Goal: Task Accomplishment & Management: Complete application form

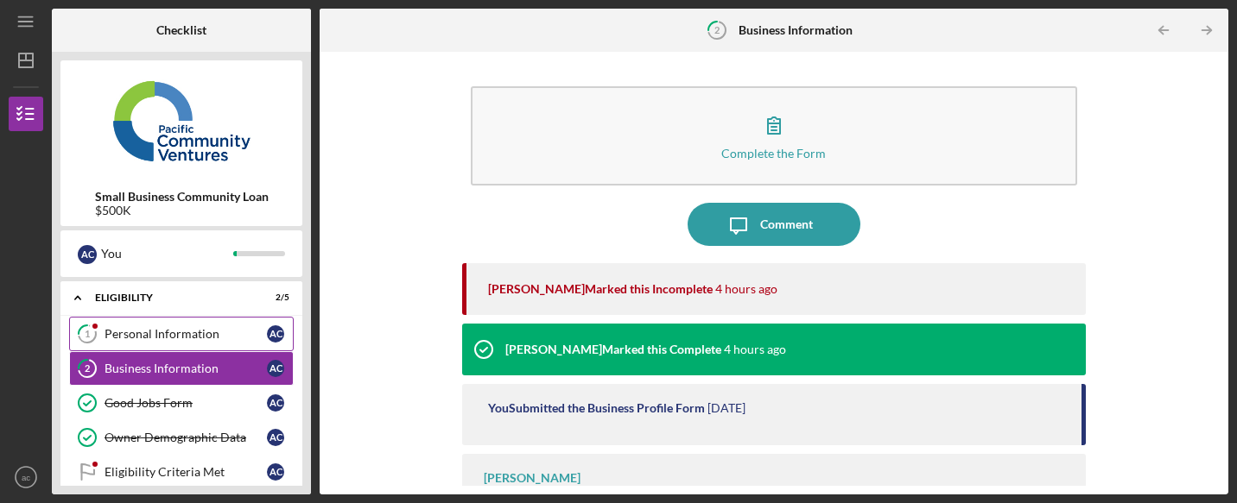
click at [187, 326] on link "1 Personal Information a c" at bounding box center [181, 334] width 225 height 35
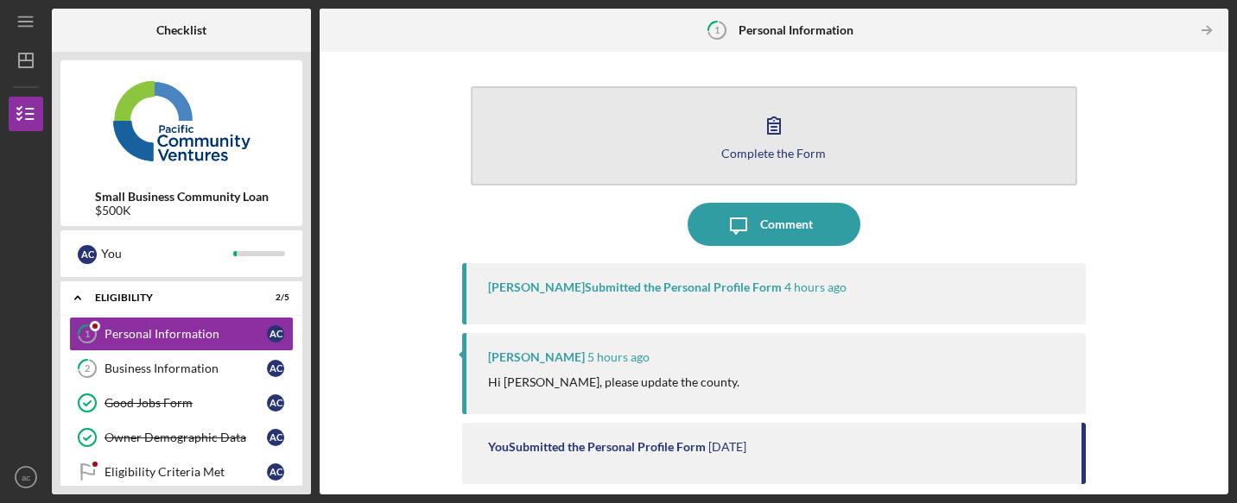
click at [791, 149] on div "Complete the Form" at bounding box center [773, 153] width 104 height 13
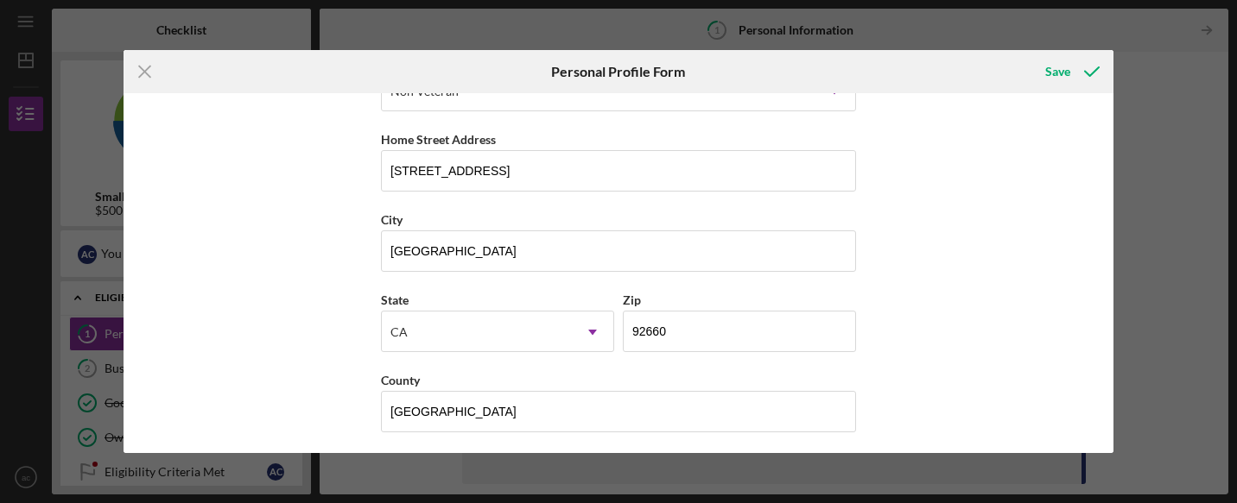
scroll to position [301, 0]
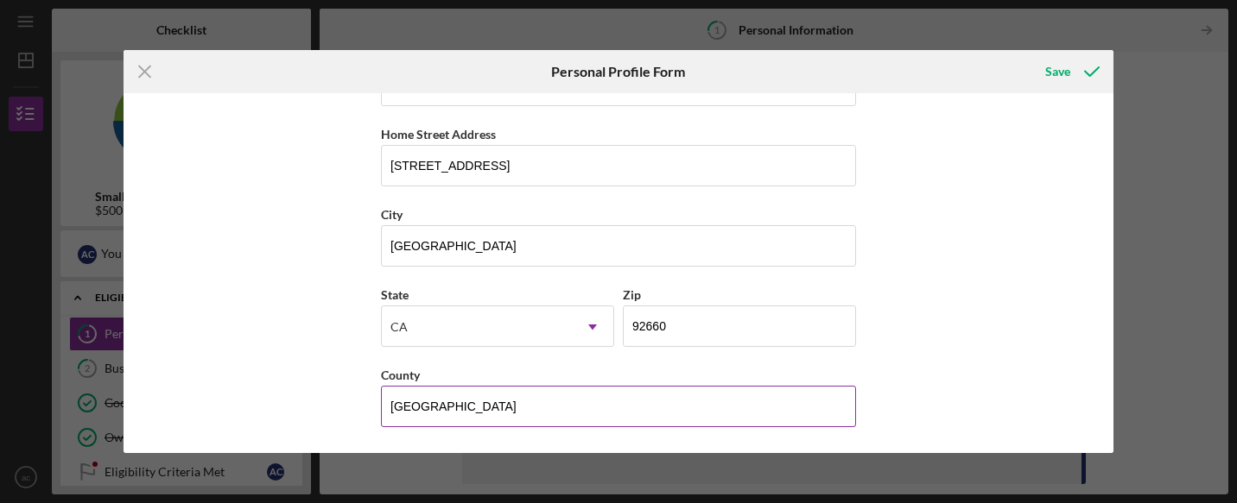
click at [547, 393] on input "[GEOGRAPHIC_DATA]" at bounding box center [618, 406] width 475 height 41
click at [481, 408] on input "[GEOGRAPHIC_DATA]" at bounding box center [618, 406] width 475 height 41
type input "Sushi Costa Mesa"
type input "CA"
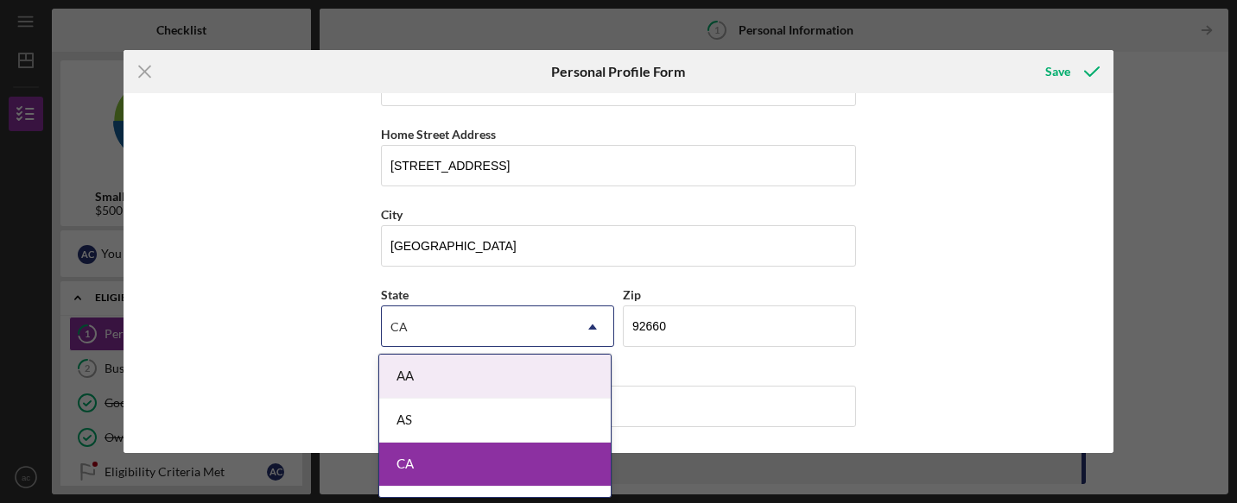
click at [463, 465] on div "CA" at bounding box center [494, 465] width 231 height 44
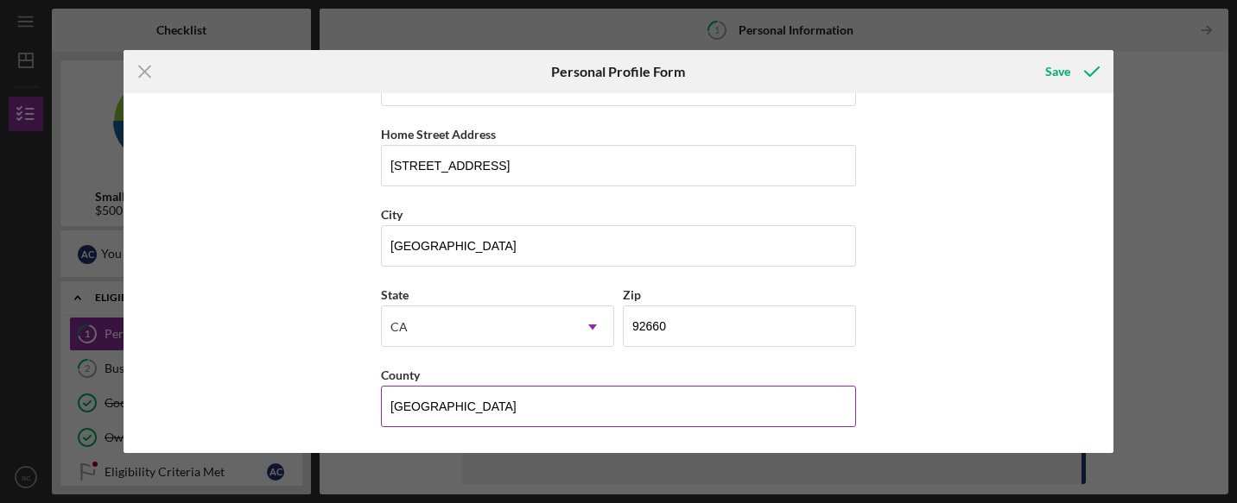
click at [495, 412] on input "[GEOGRAPHIC_DATA]" at bounding box center [618, 406] width 475 height 41
type input "[GEOGRAPHIC_DATA]"
click at [1028, 54] on button "Save" at bounding box center [1070, 71] width 85 height 35
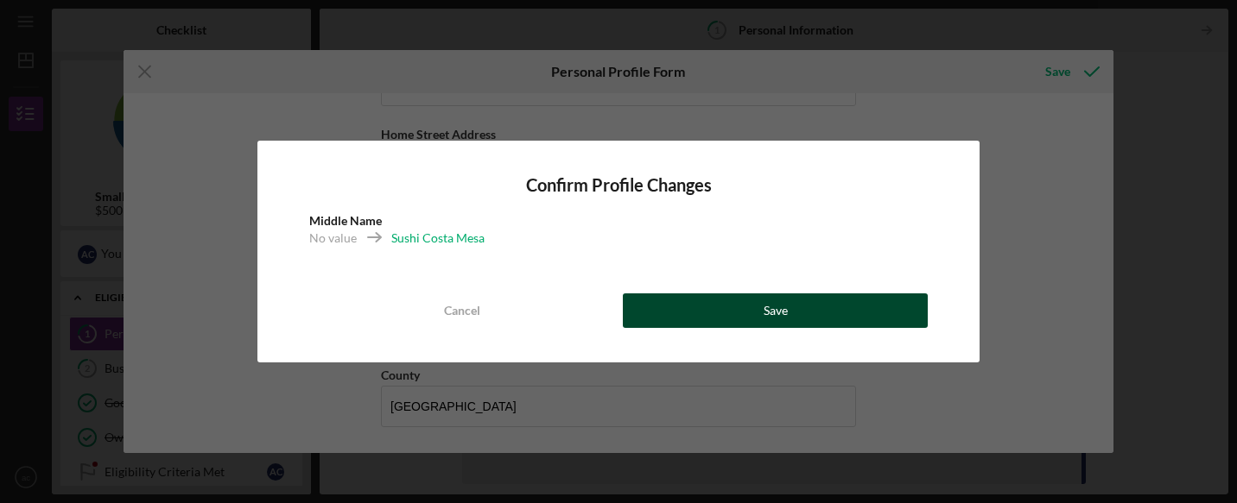
click at [728, 312] on button "Save" at bounding box center [775, 311] width 305 height 35
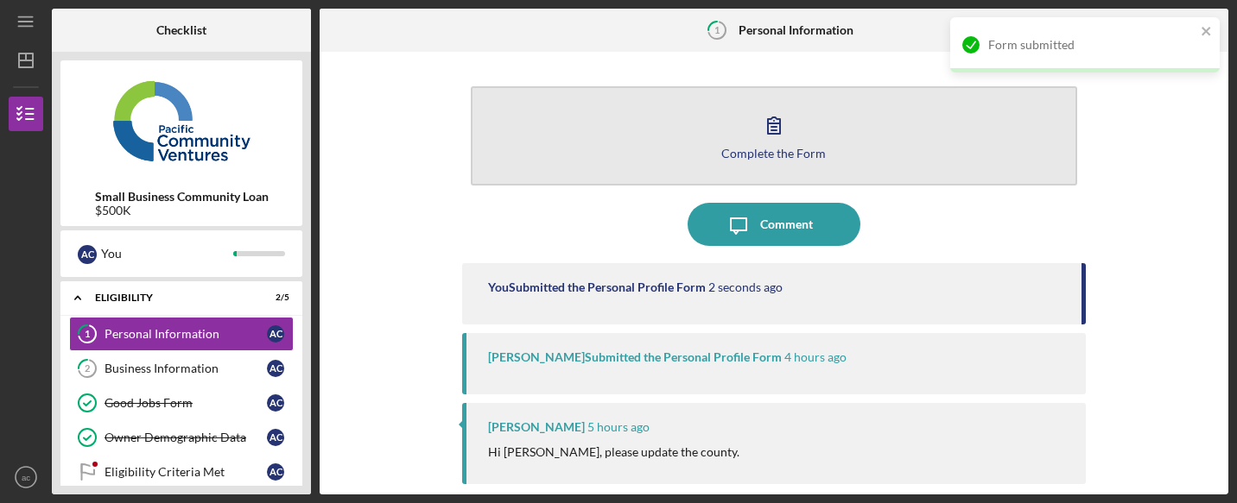
click at [790, 149] on div "Complete the Form" at bounding box center [773, 153] width 104 height 13
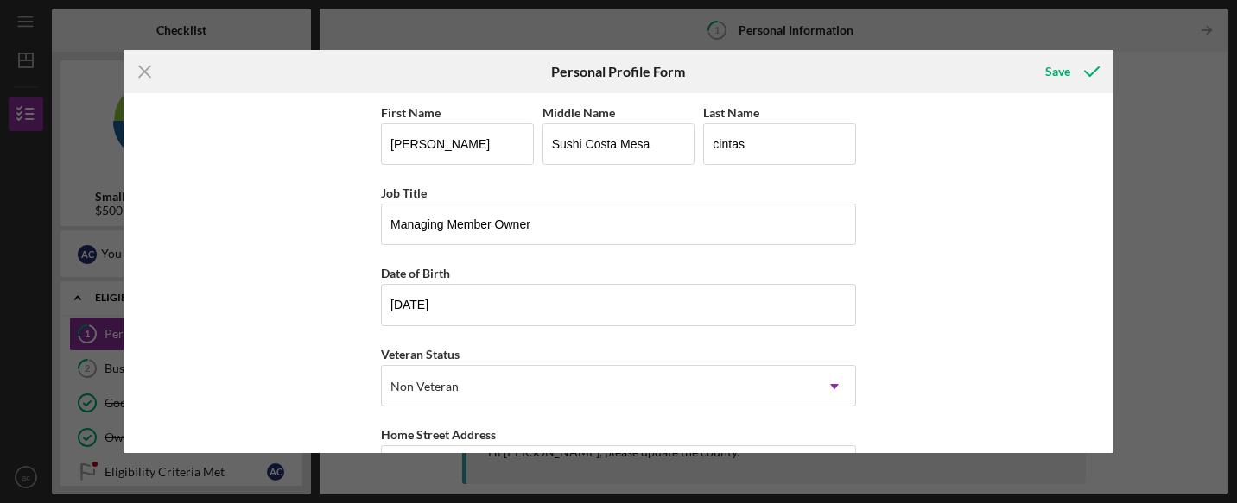
scroll to position [3, 0]
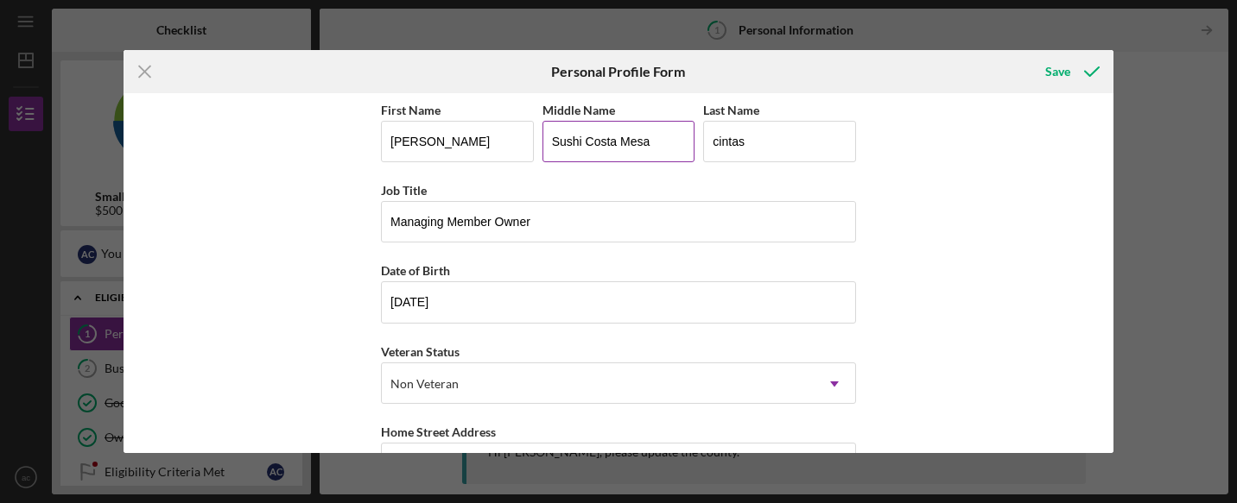
click at [630, 143] on input "Sushi Costa Mesa" at bounding box center [618, 141] width 153 height 41
click at [946, 175] on div "First Name [PERSON_NAME] Middle Name Last Name cintas Job Title Managing Member…" at bounding box center [618, 272] width 990 height 359
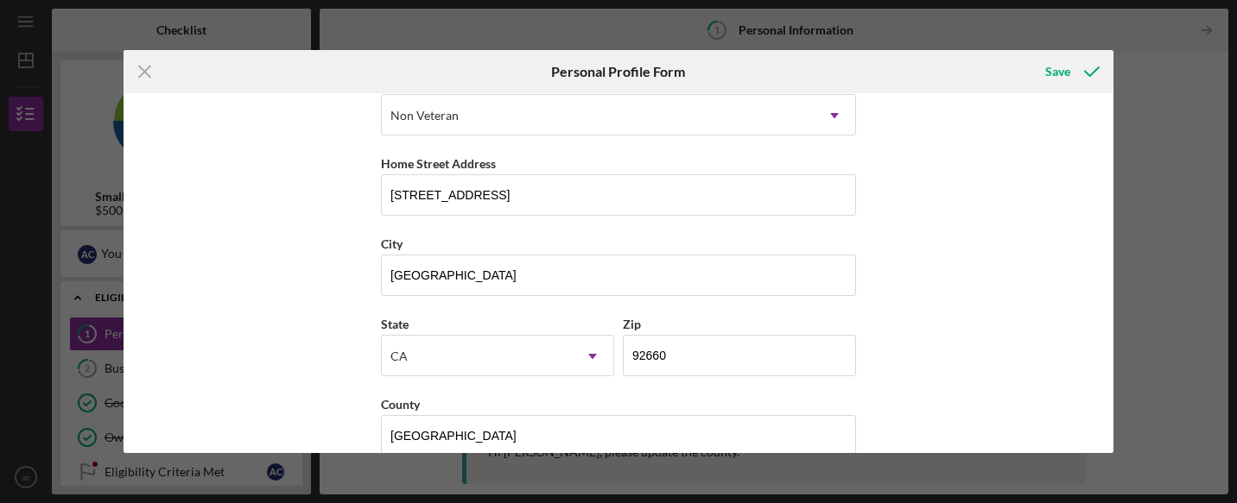
scroll to position [301, 0]
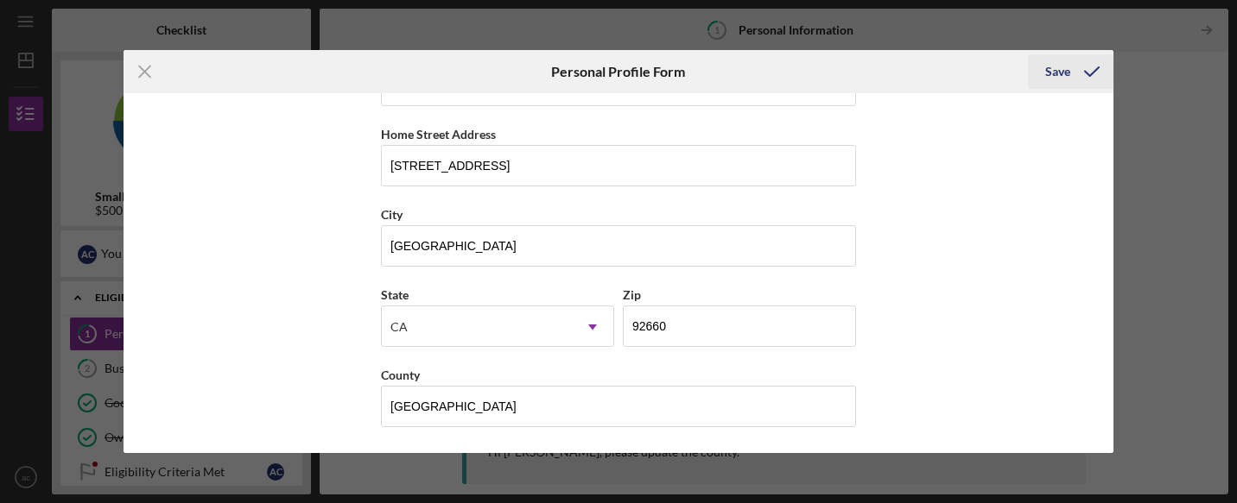
click at [1049, 74] on div "Save" at bounding box center [1057, 71] width 25 height 35
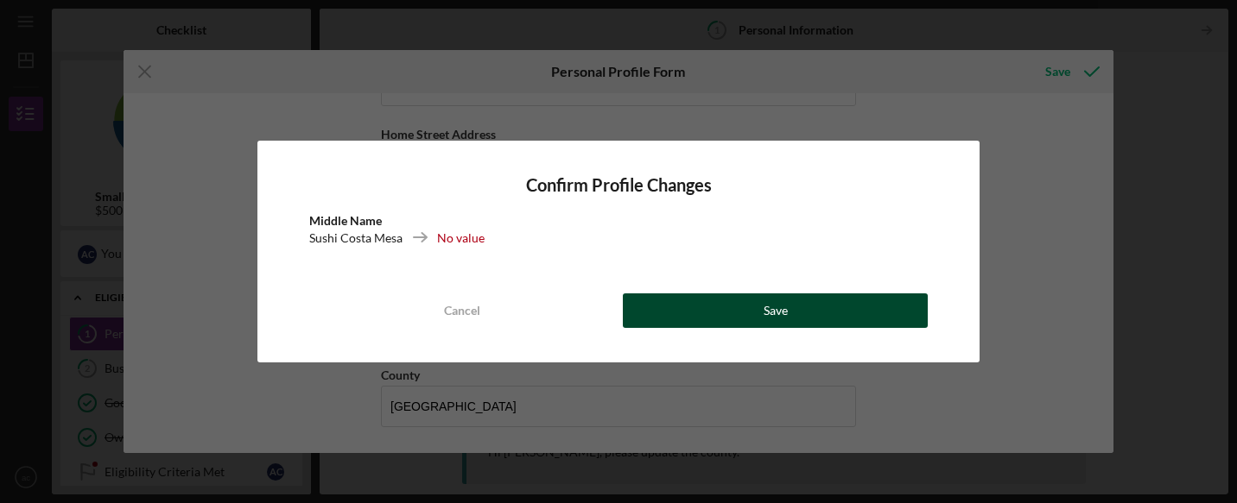
click at [789, 310] on button "Save" at bounding box center [775, 311] width 305 height 35
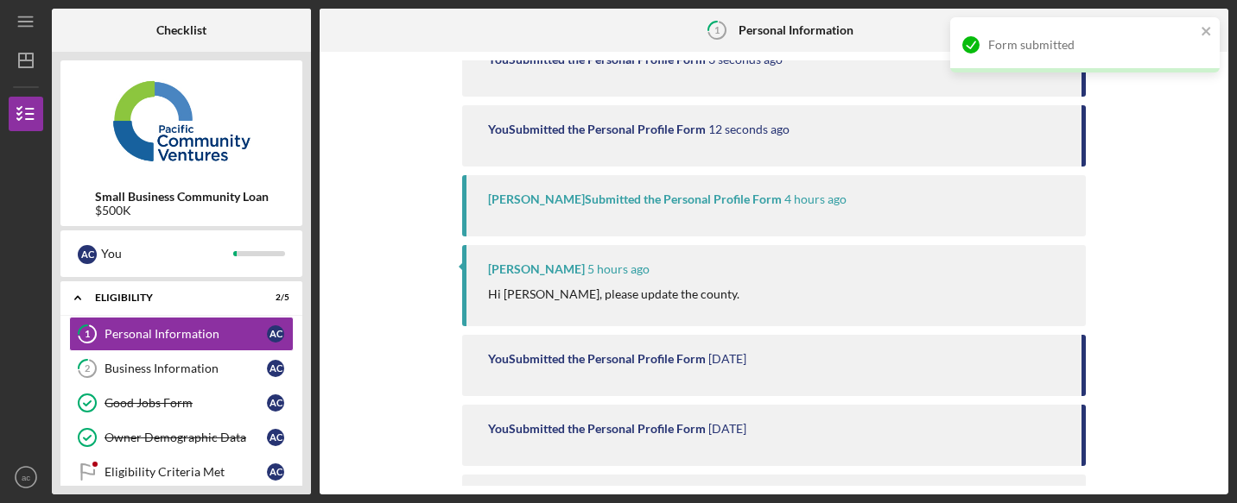
scroll to position [303, 0]
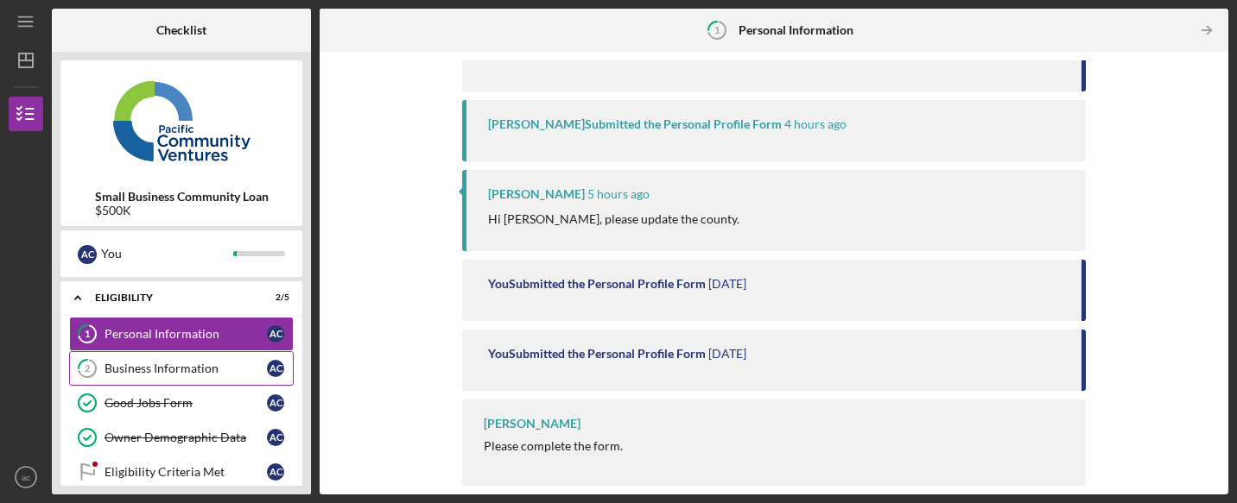
click at [177, 376] on div "Business Information" at bounding box center [185, 369] width 162 height 14
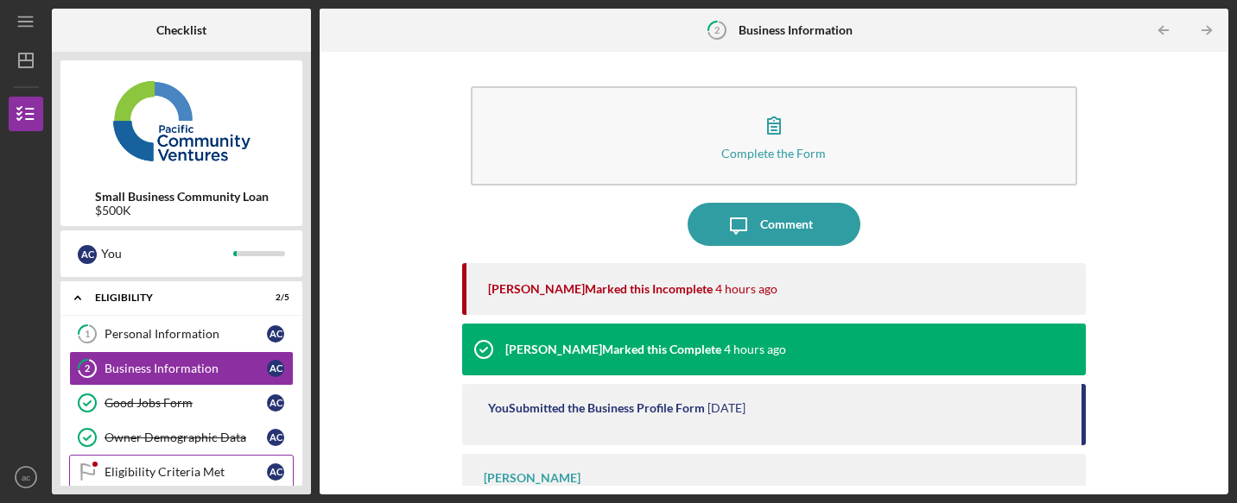
click at [187, 469] on div "Eligibility Criteria Met" at bounding box center [185, 472] width 162 height 14
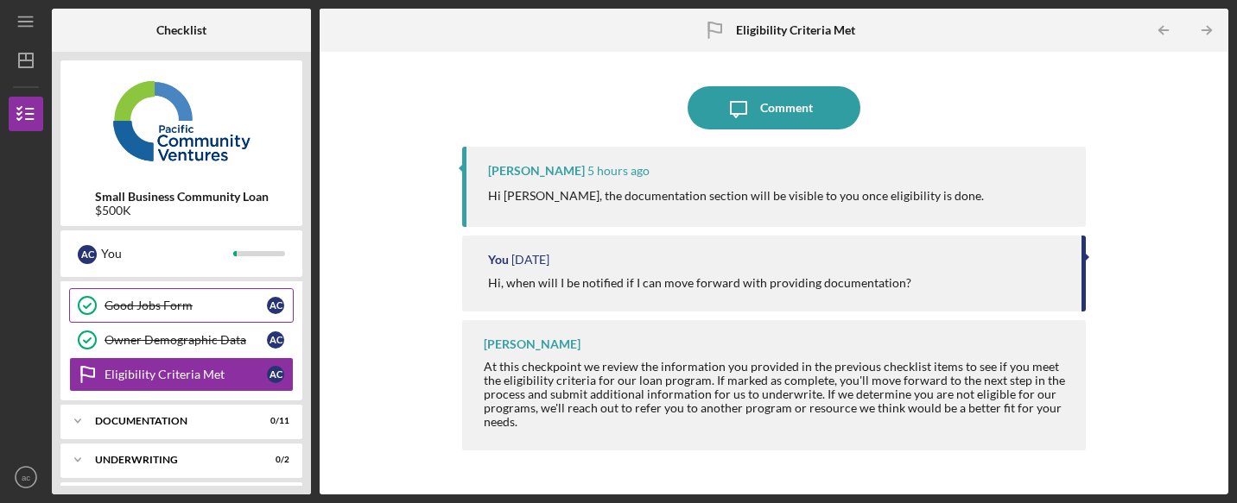
scroll to position [137, 0]
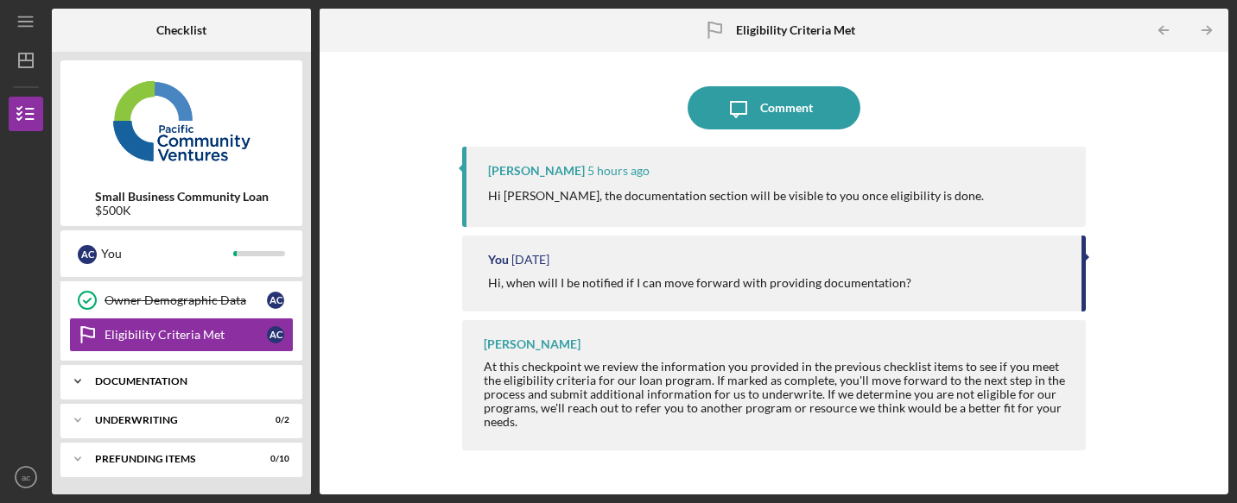
click at [183, 383] on div "Documentation" at bounding box center [188, 382] width 186 height 10
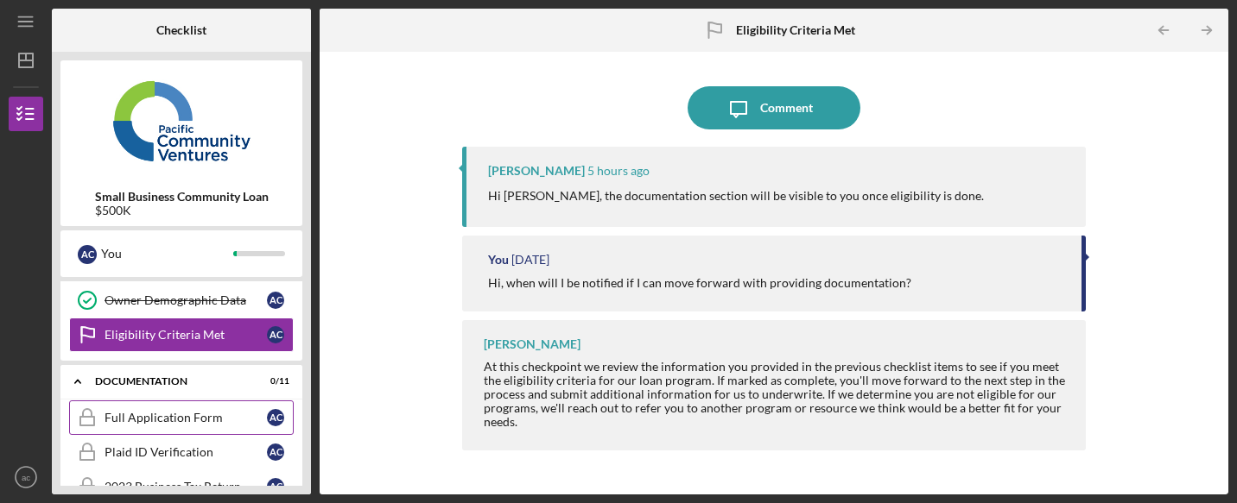
click at [187, 414] on div "Full Application Form" at bounding box center [185, 418] width 162 height 14
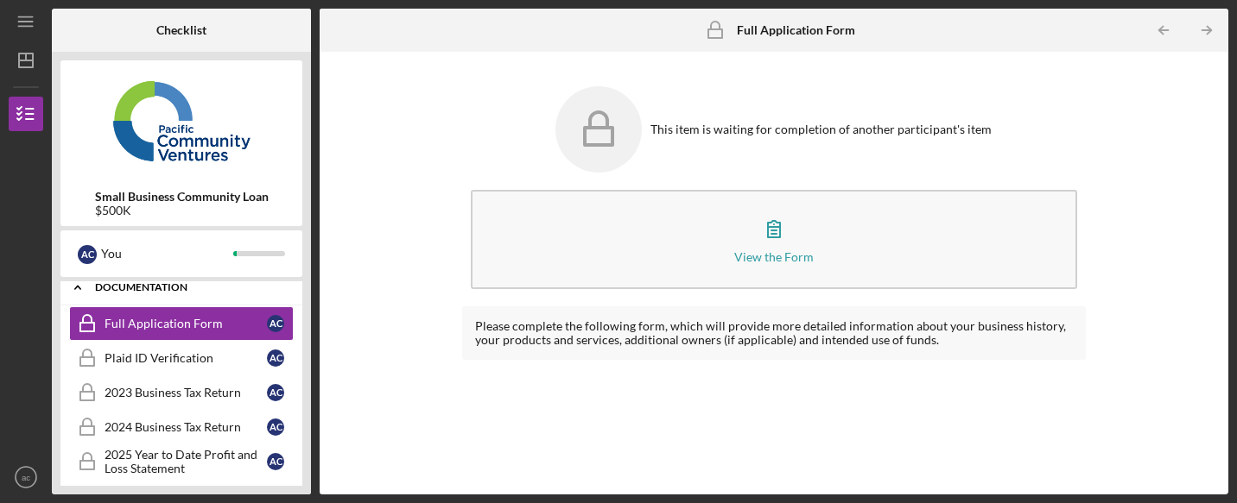
scroll to position [261, 0]
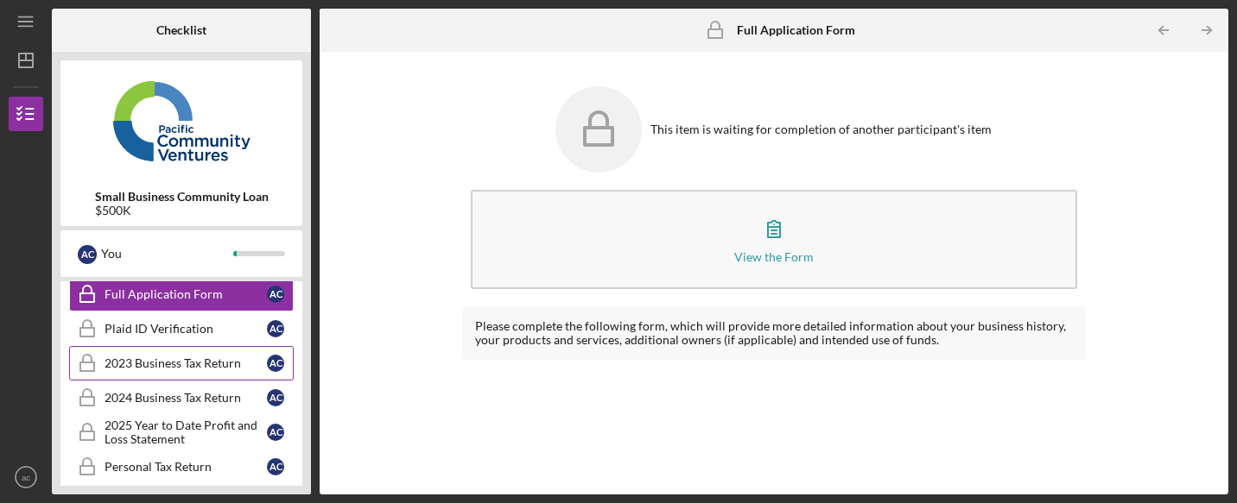
click at [210, 358] on div "2023 Business Tax Return" at bounding box center [185, 364] width 162 height 14
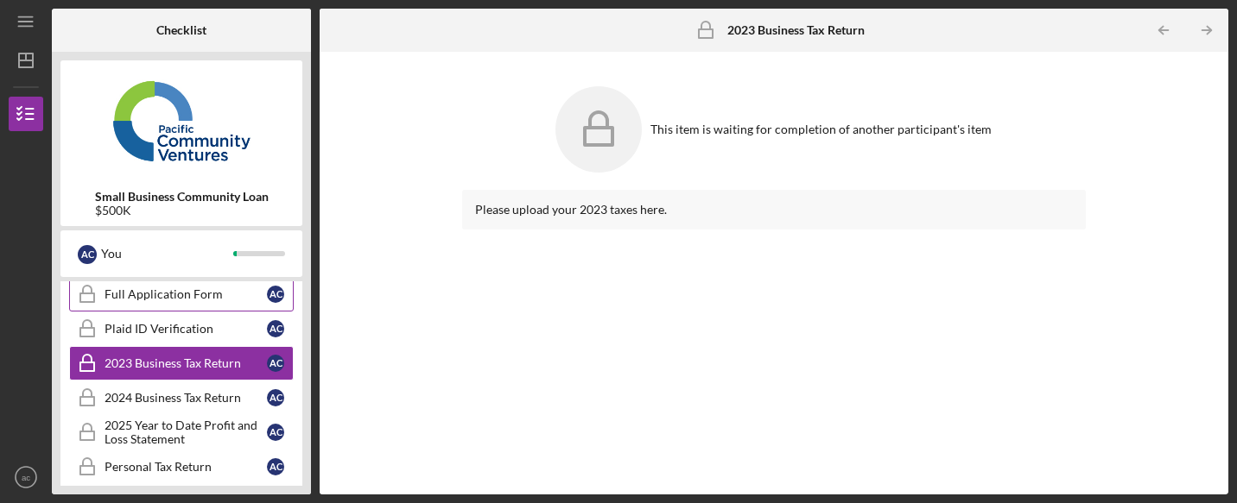
click at [181, 301] on link "Full Application Form Full Application Form a c" at bounding box center [181, 294] width 225 height 35
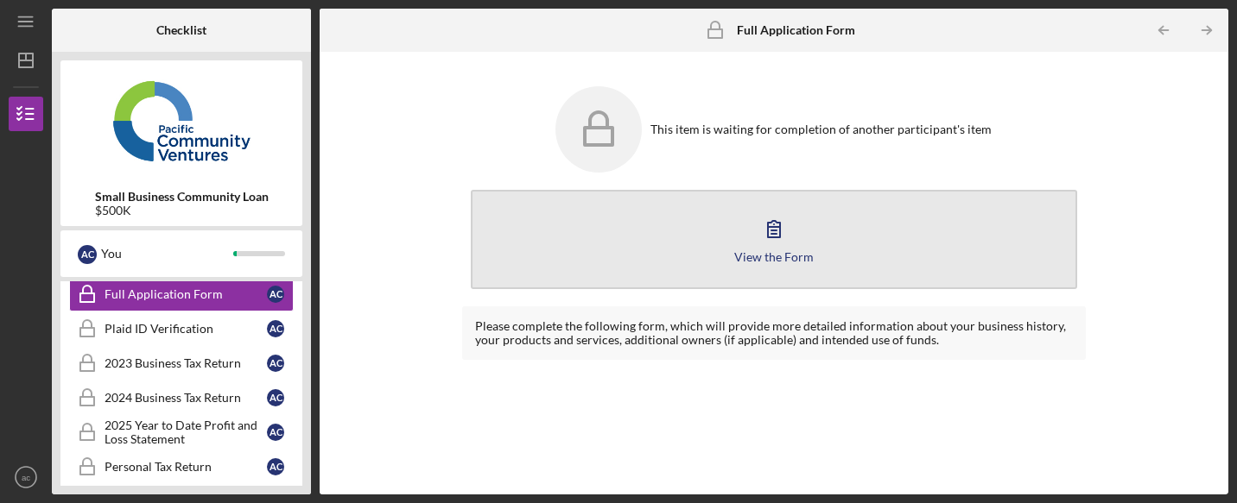
click at [752, 244] on button "View the Form Form" at bounding box center [774, 239] width 606 height 99
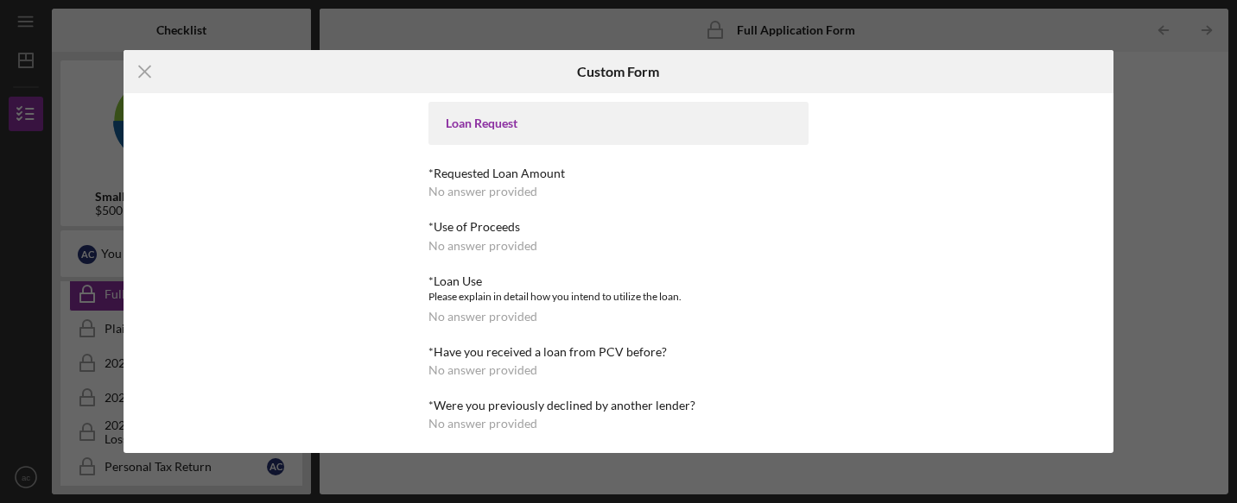
click at [509, 180] on div "*Requested Loan Amount" at bounding box center [618, 174] width 380 height 14
click at [492, 126] on div "Loan Request" at bounding box center [618, 124] width 345 height 14
click at [452, 195] on div "No answer provided" at bounding box center [482, 192] width 109 height 14
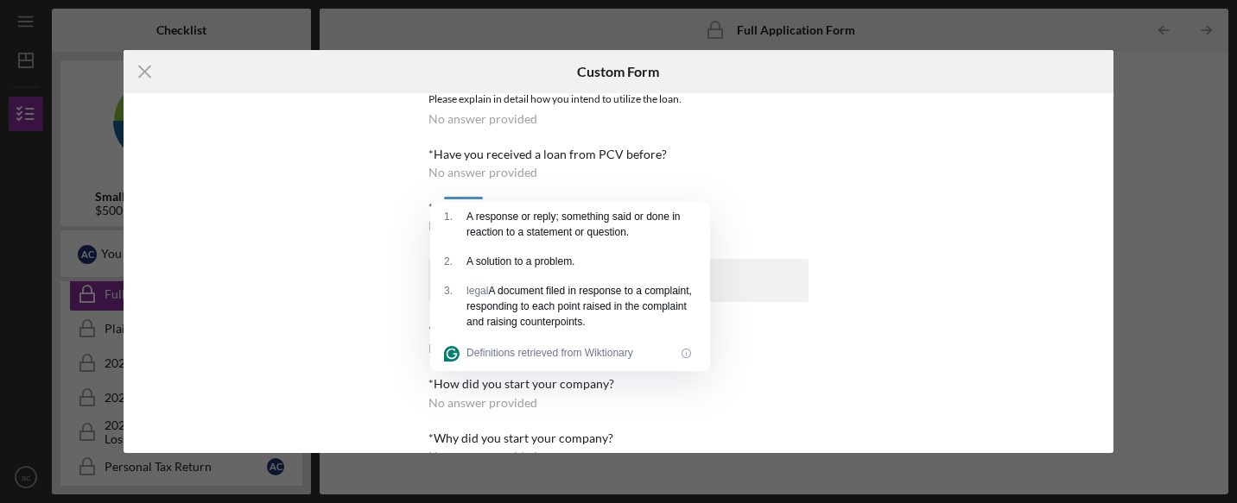
click at [358, 335] on div "Loan Request *Requested Loan Amount No answer provided *Use of Proceeds No answ…" at bounding box center [618, 272] width 990 height 359
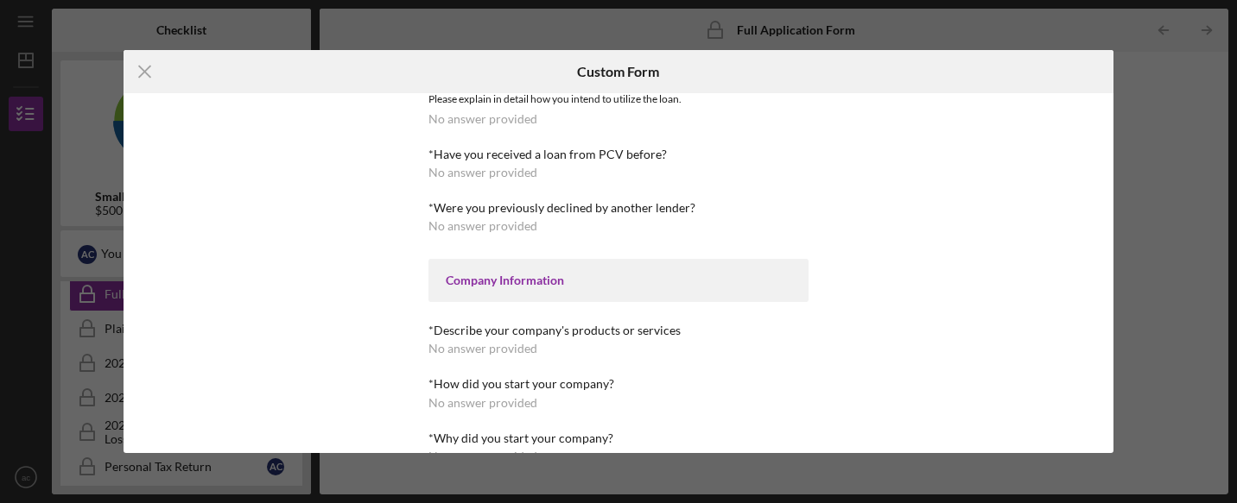
click at [490, 283] on div "Company Information" at bounding box center [618, 281] width 345 height 14
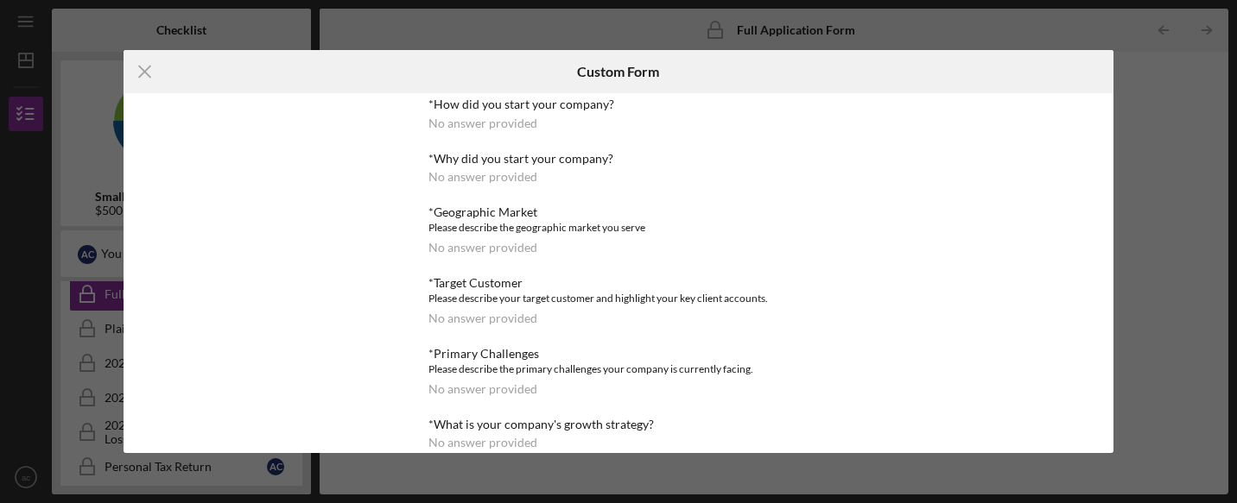
scroll to position [1066, 0]
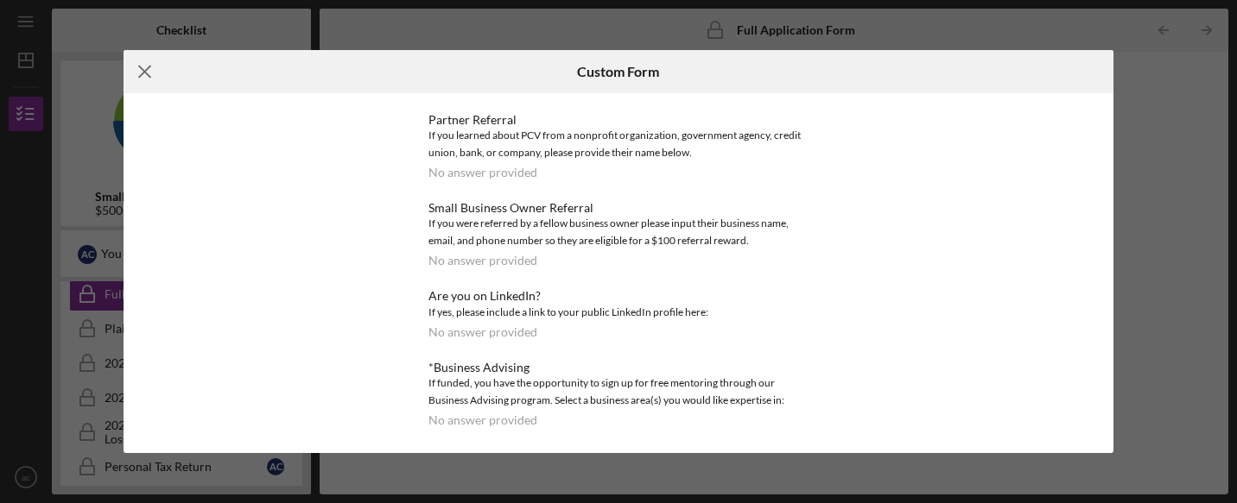
click at [143, 77] on icon "Icon/Menu Close" at bounding box center [144, 71] width 43 height 43
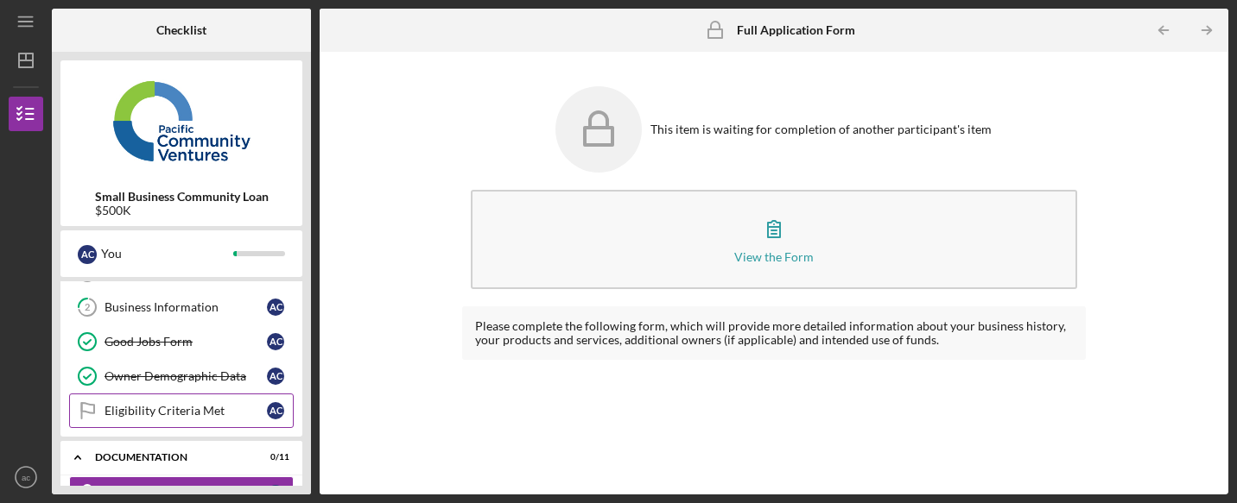
scroll to position [30, 0]
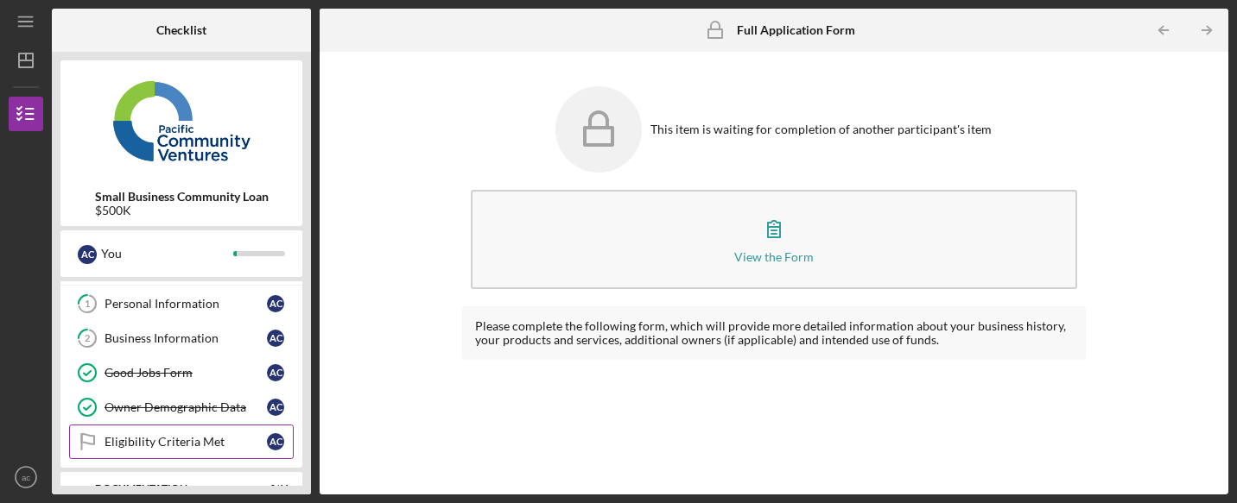
click at [191, 337] on div "Business Information" at bounding box center [185, 339] width 162 height 14
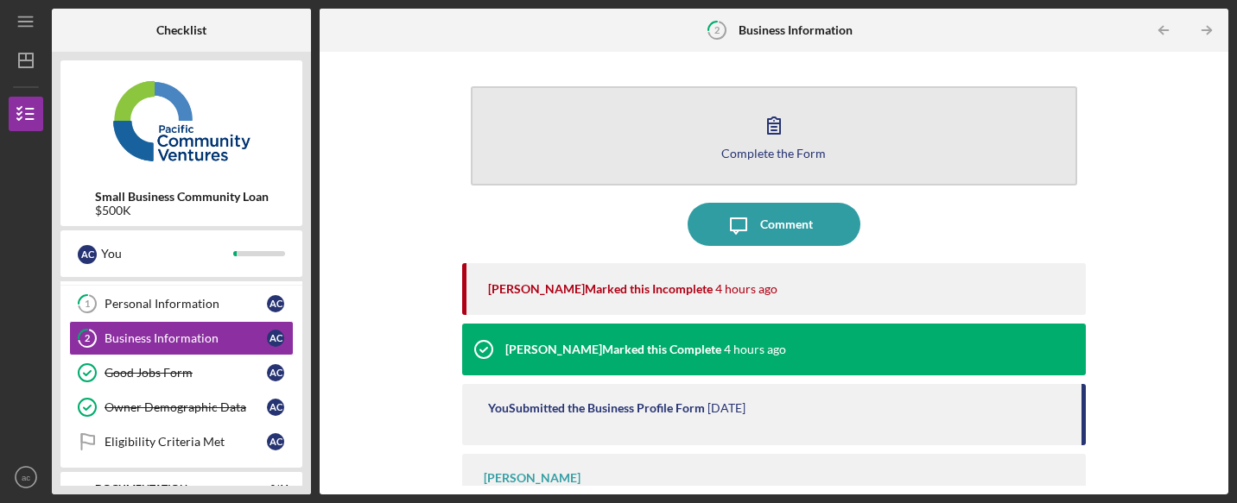
click at [775, 130] on icon "button" at bounding box center [773, 125] width 43 height 43
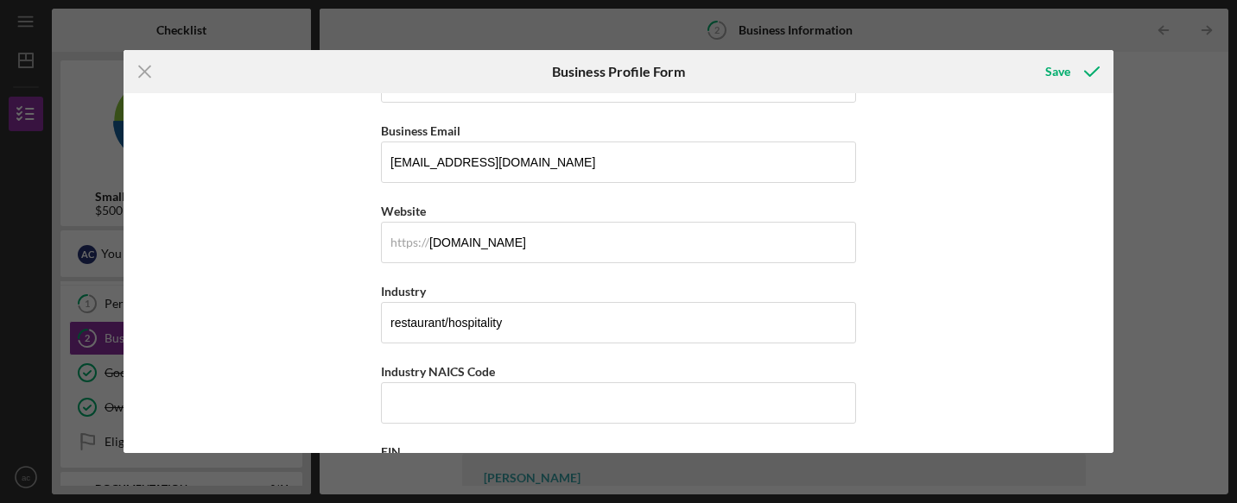
scroll to position [382, 0]
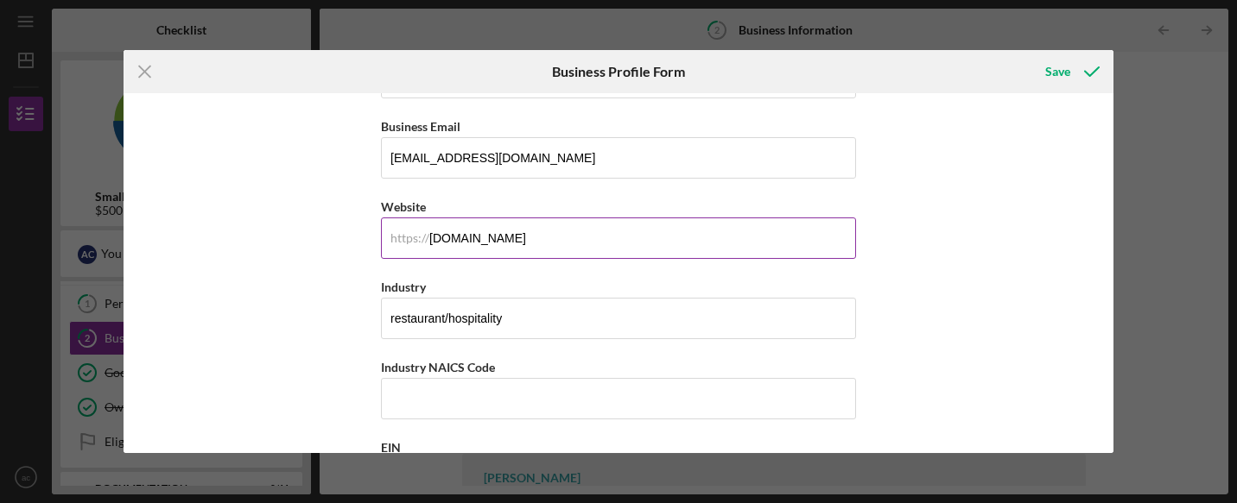
click at [397, 236] on div "https://" at bounding box center [409, 238] width 39 height 14
click at [461, 246] on input "[DOMAIN_NAME]" at bounding box center [618, 238] width 475 height 41
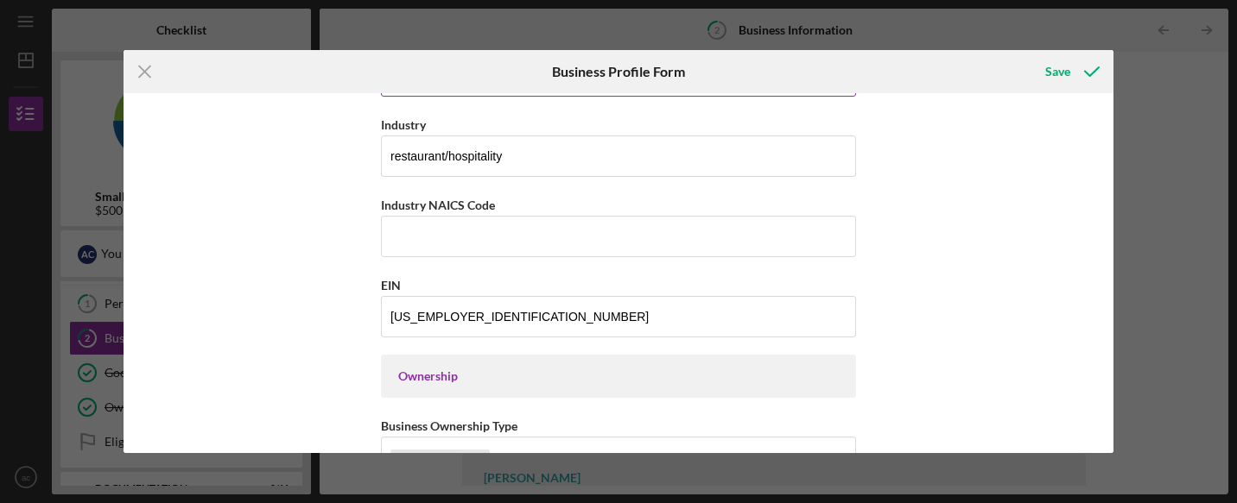
scroll to position [463, 0]
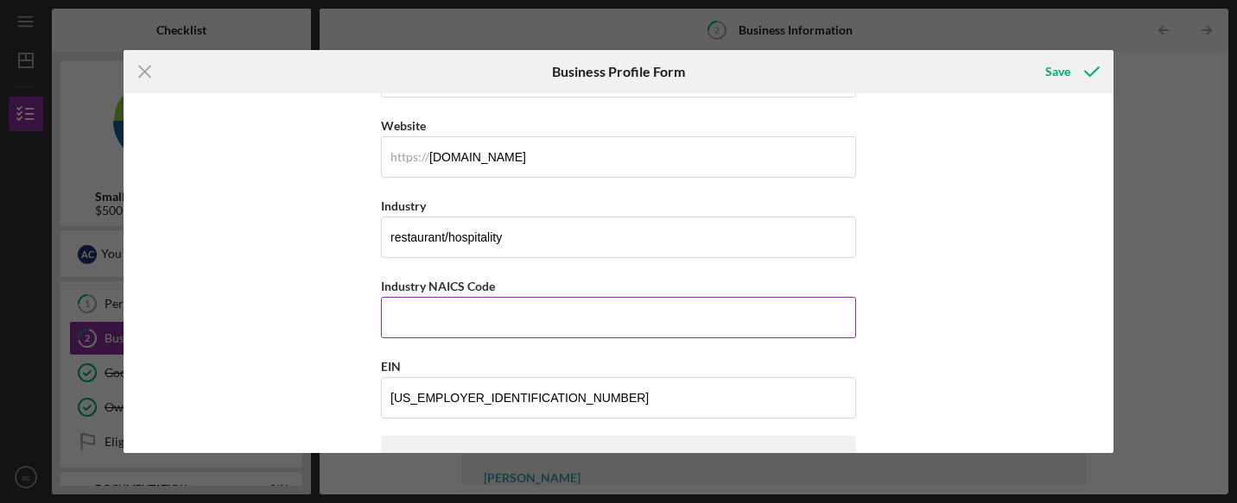
click at [459, 284] on label "Industry NAICS Code" at bounding box center [438, 286] width 114 height 15
click at [459, 297] on input "Industry NAICS Code" at bounding box center [618, 317] width 475 height 41
click at [459, 284] on label "Industry NAICS Code" at bounding box center [438, 286] width 114 height 15
click at [459, 297] on input "Industry NAICS Code" at bounding box center [618, 317] width 475 height 41
click at [459, 284] on label "Industry NAICS Code" at bounding box center [438, 286] width 114 height 15
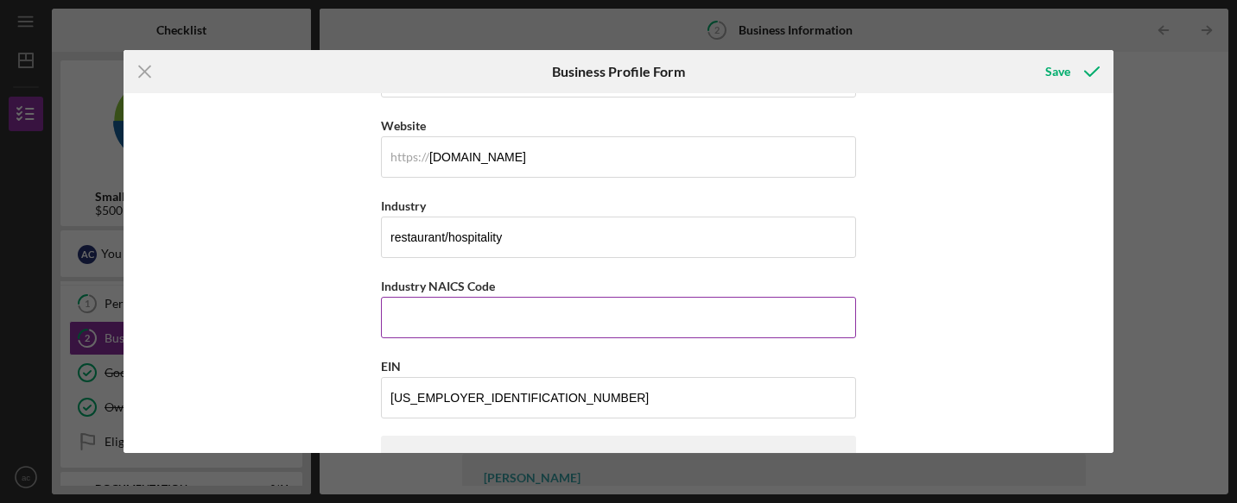
click at [459, 297] on input "Industry NAICS Code" at bounding box center [618, 317] width 475 height 41
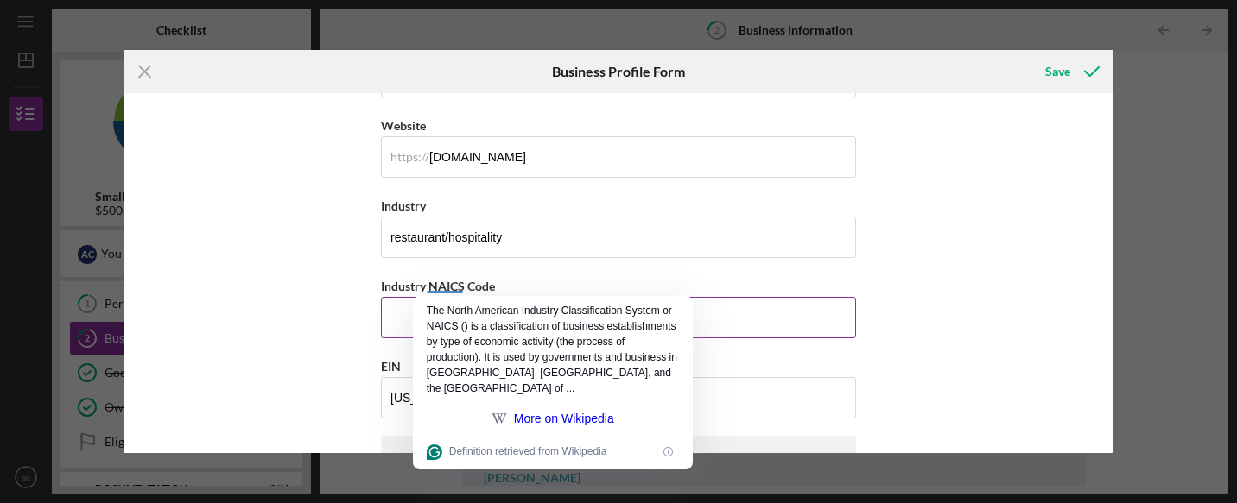
copy label
click at [398, 327] on input "Industry NAICS Code" at bounding box center [618, 317] width 475 height 41
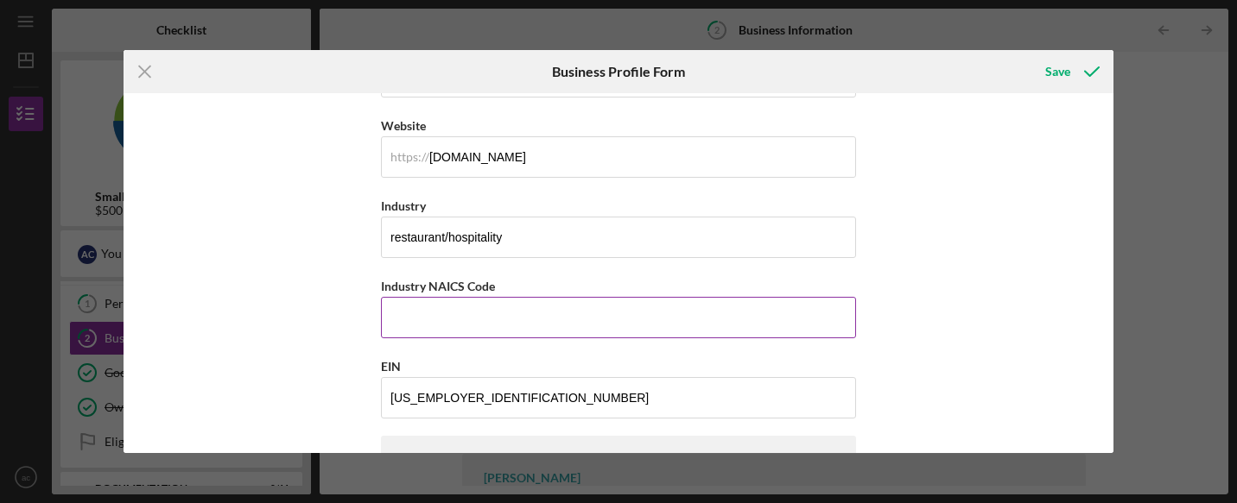
paste input "722511"
type input "722511"
click at [318, 319] on div "Business Name Epicurean Hospitality Collective DBA Oto Sushi Business Start Dat…" at bounding box center [618, 272] width 990 height 359
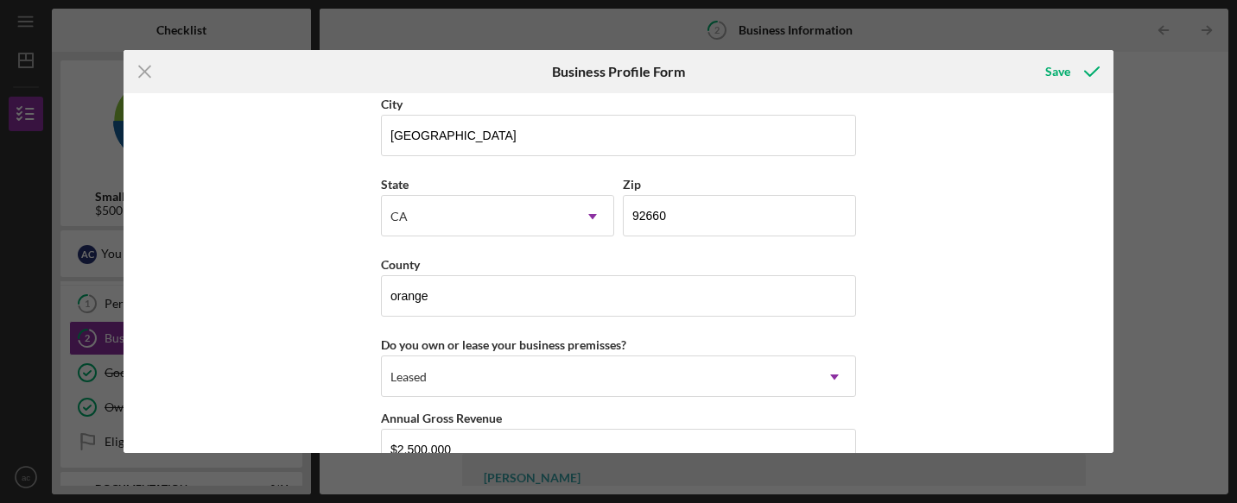
scroll to position [1727, 0]
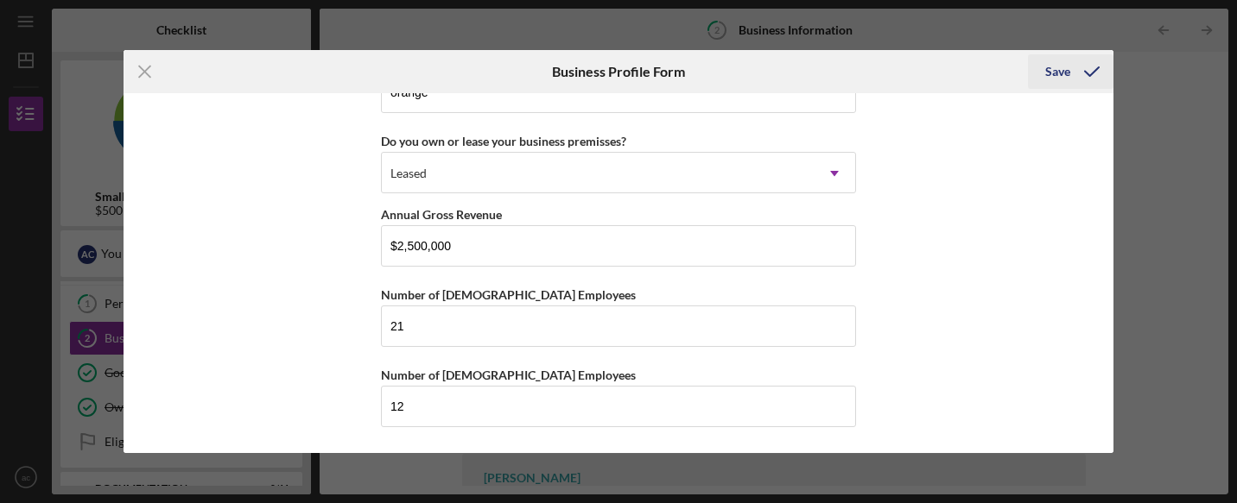
click at [1054, 73] on div "Save" at bounding box center [1057, 71] width 25 height 35
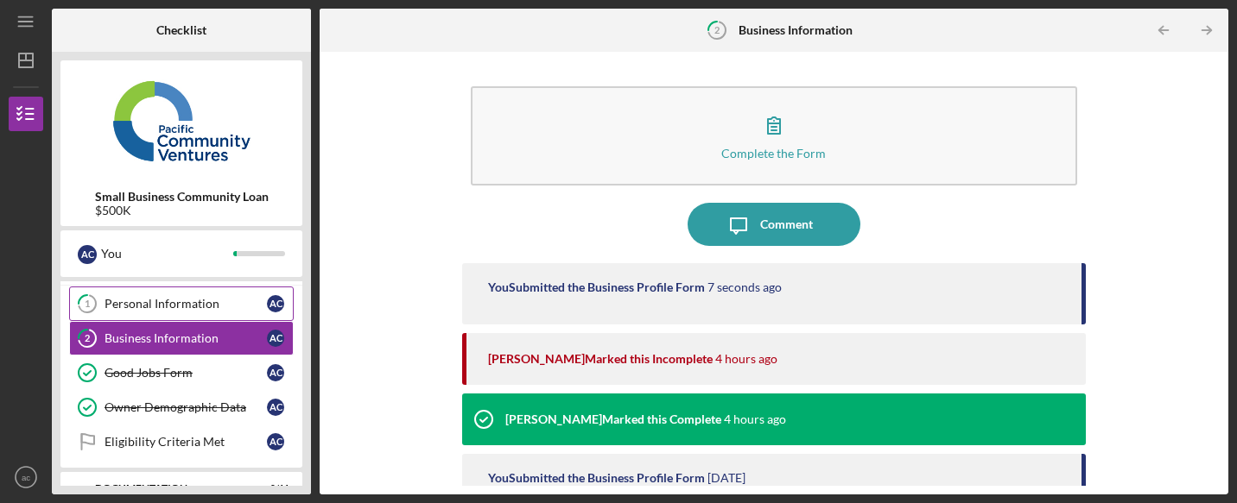
click at [187, 305] on div "Personal Information" at bounding box center [185, 304] width 162 height 14
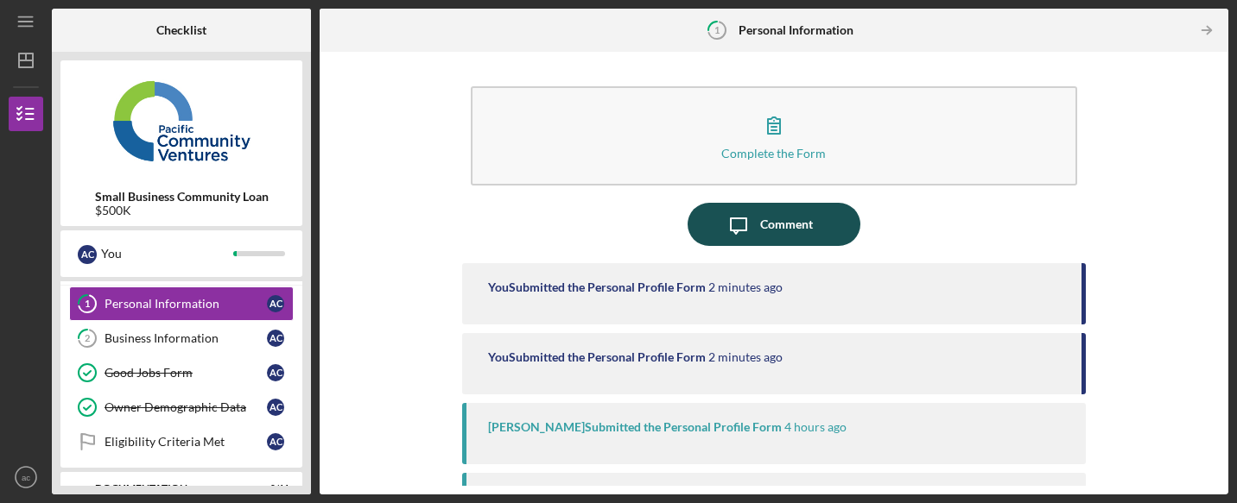
click at [741, 223] on icon "Icon/Message" at bounding box center [738, 224] width 43 height 43
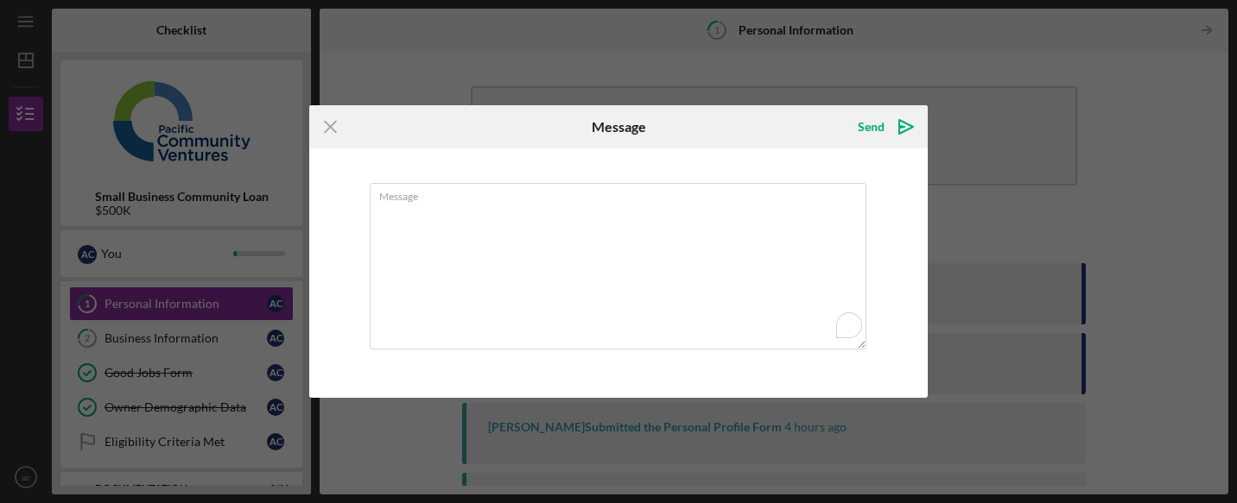
click at [741, 223] on textarea "Message" at bounding box center [618, 266] width 497 height 167
type textarea "Hi ive added the country"
click at [885, 121] on icon "Icon/icon-invite-send" at bounding box center [905, 126] width 43 height 43
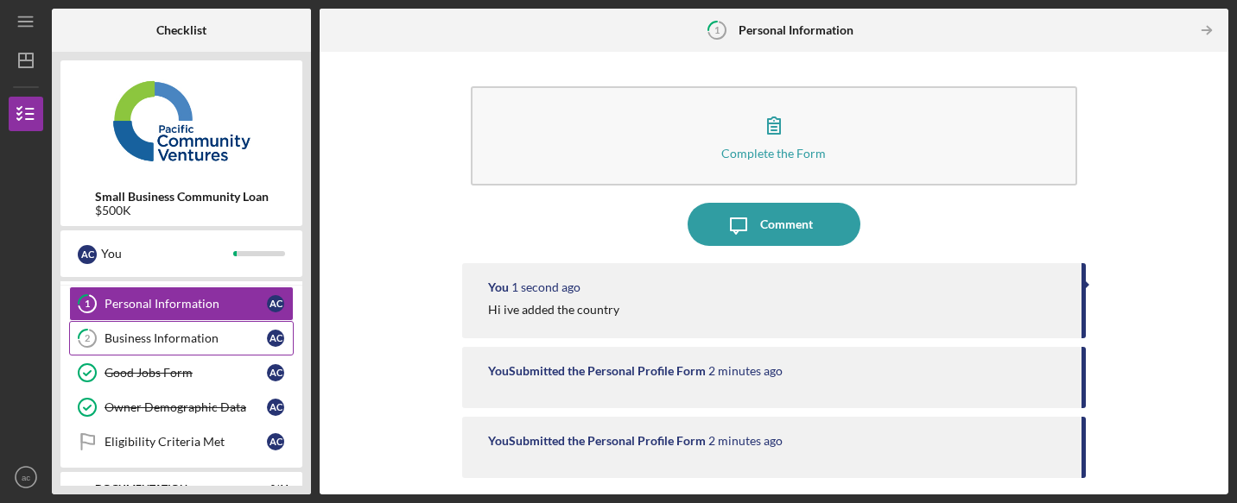
click at [198, 339] on div "Business Information" at bounding box center [185, 339] width 162 height 14
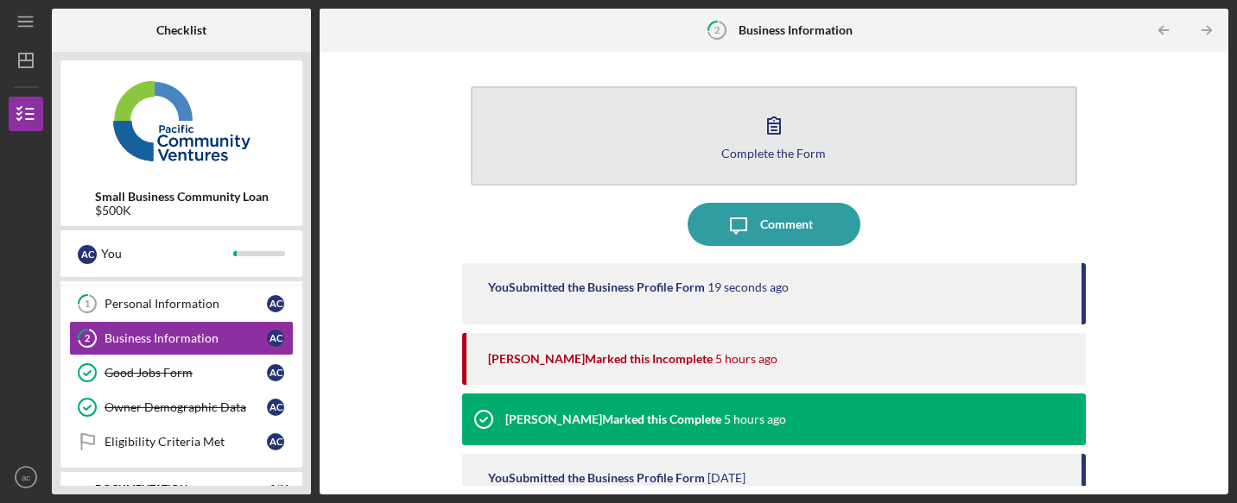
click at [768, 134] on icon "button" at bounding box center [774, 125] width 12 height 16
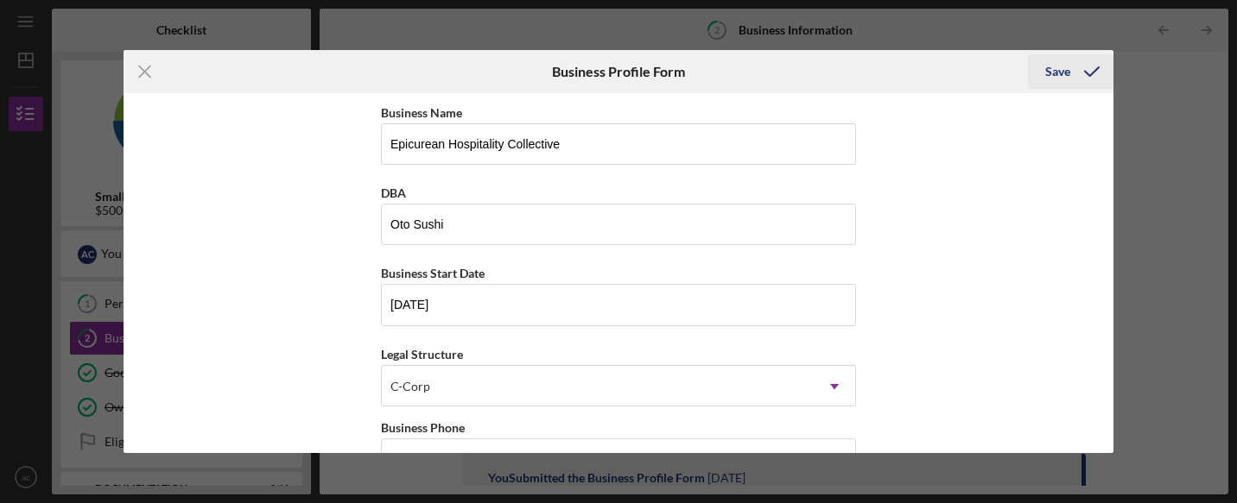
click at [1049, 66] on div "Save" at bounding box center [1057, 71] width 25 height 35
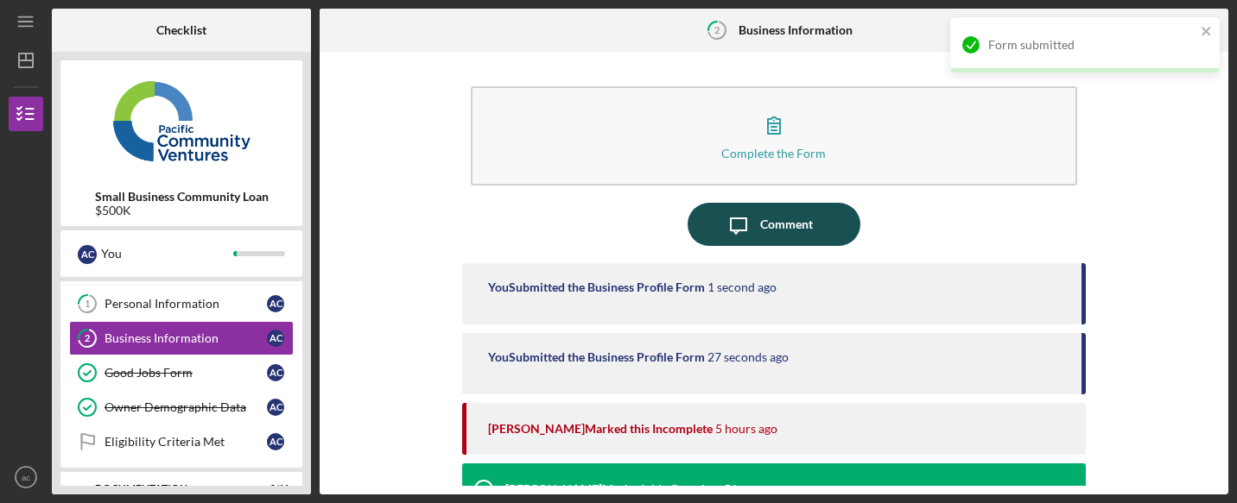
click at [773, 206] on div "Comment" at bounding box center [786, 224] width 53 height 43
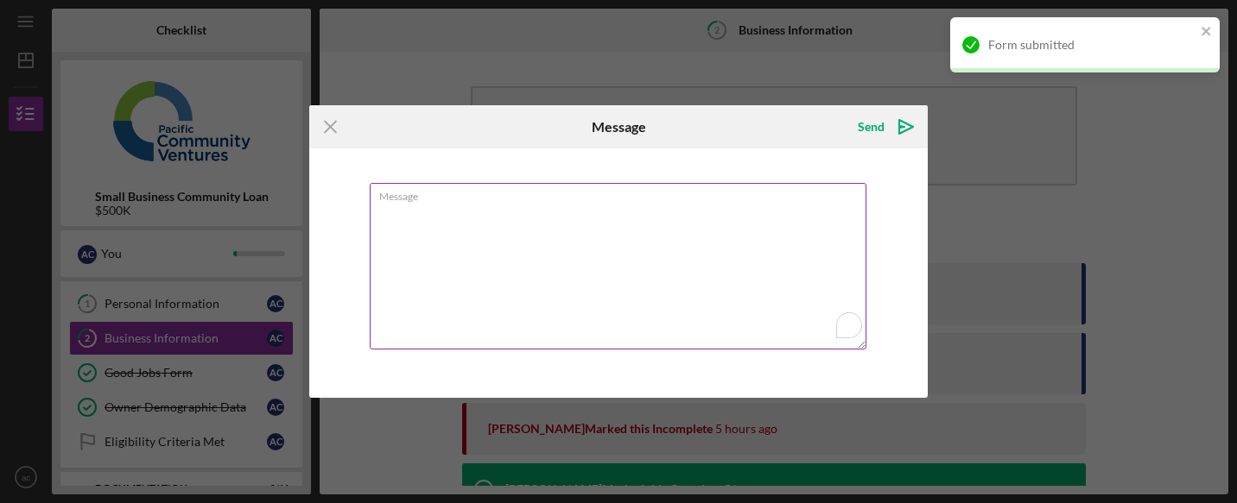
click at [716, 218] on textarea "Message" at bounding box center [618, 266] width 497 height 167
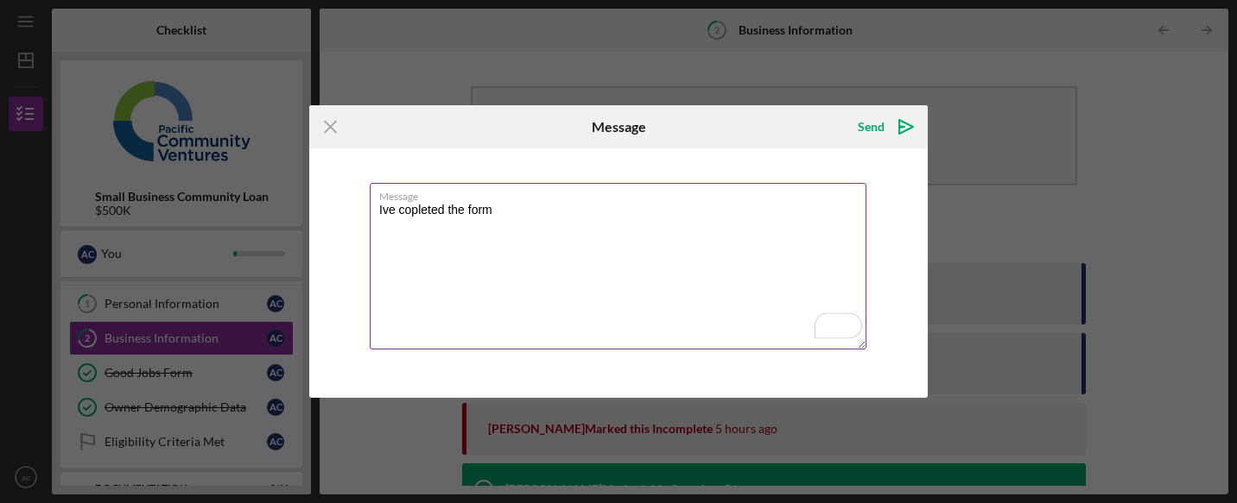
click at [413, 212] on textarea "Ive copleted the form" at bounding box center [618, 266] width 497 height 167
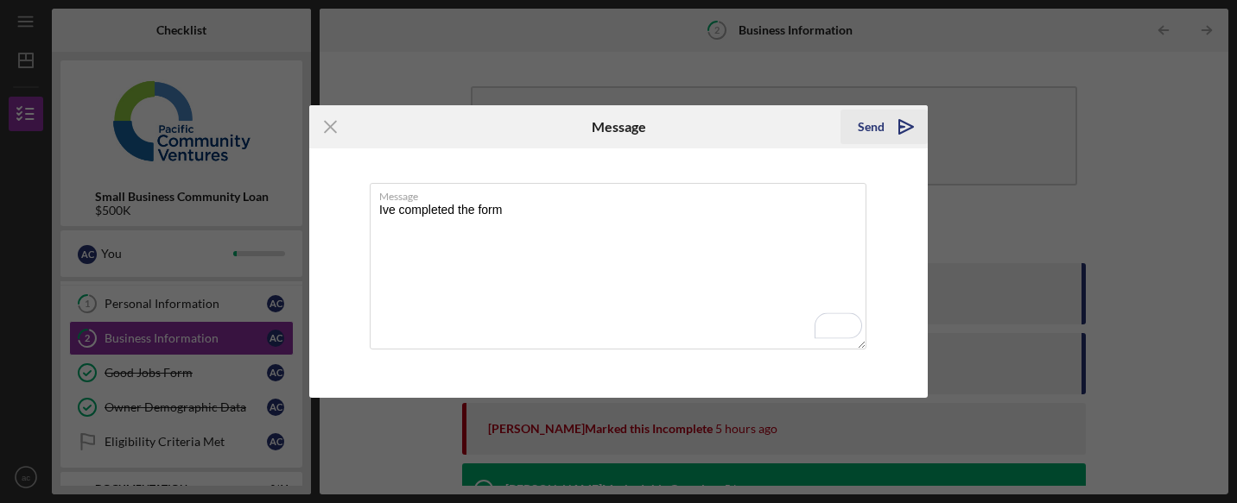
type textarea "Ive completed the form"
click at [857, 120] on button "Send Icon/icon-invite-send" at bounding box center [883, 127] width 87 height 35
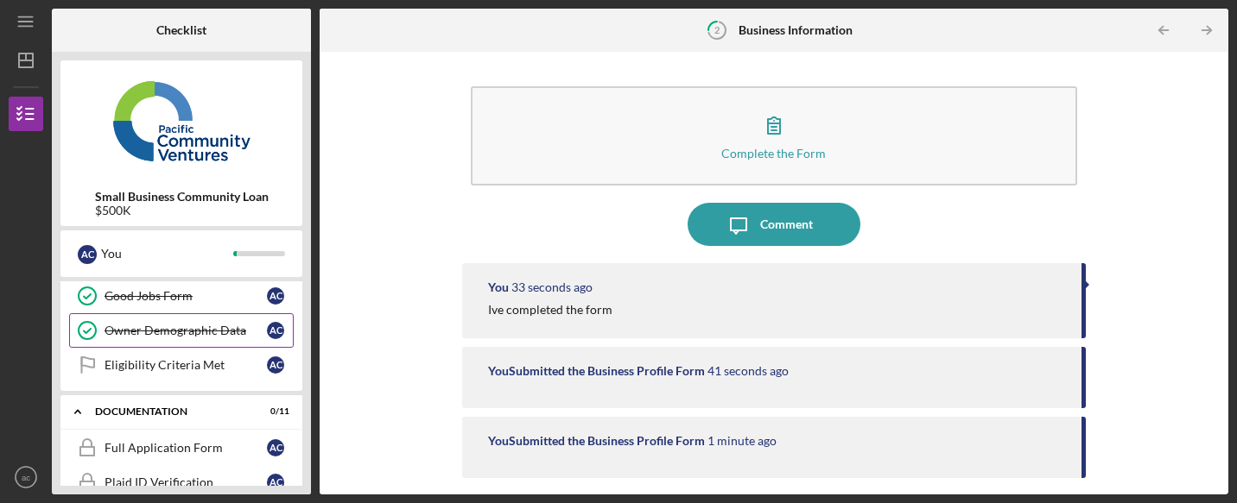
scroll to position [109, 0]
